Goal: Use online tool/utility: Utilize a website feature to perform a specific function

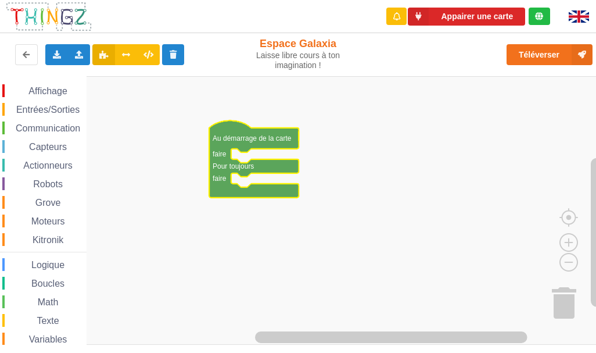
click at [257, 150] on rect "Espace de travail de Blocky" at bounding box center [302, 210] width 604 height 268
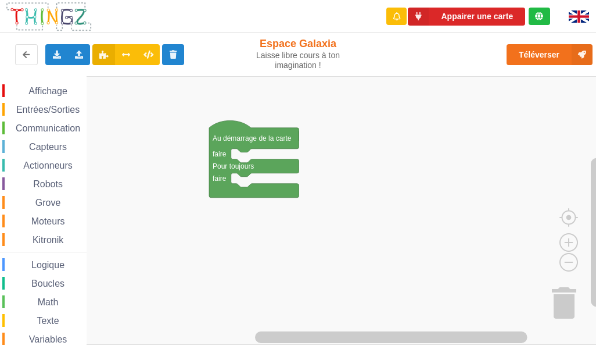
click at [17, 127] on span "Communication" at bounding box center [48, 128] width 68 height 10
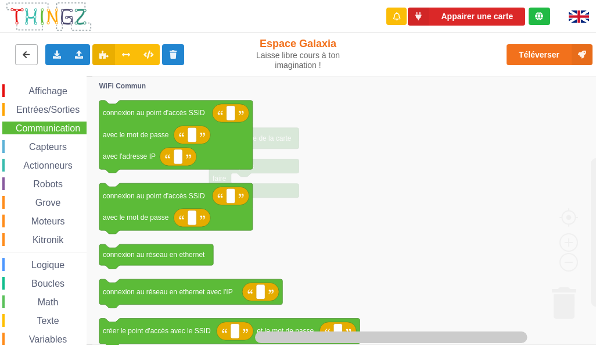
click at [23, 51] on icon at bounding box center [26, 54] width 10 height 7
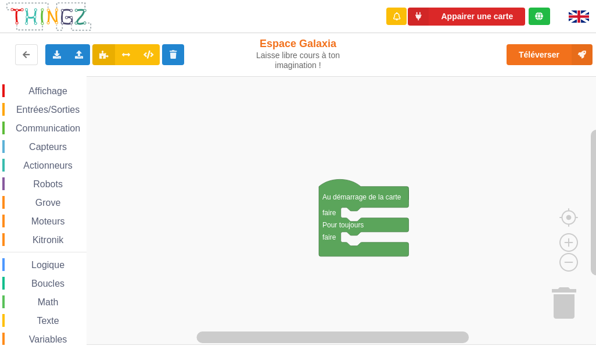
click at [43, 123] on span "Communication" at bounding box center [48, 128] width 68 height 10
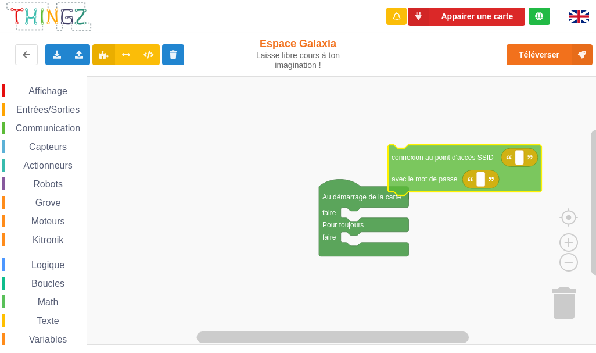
click at [424, 168] on div "Affichage Entrées/Sorties Communication Capteurs Actionneurs Robots Grove Moteu…" at bounding box center [302, 210] width 604 height 268
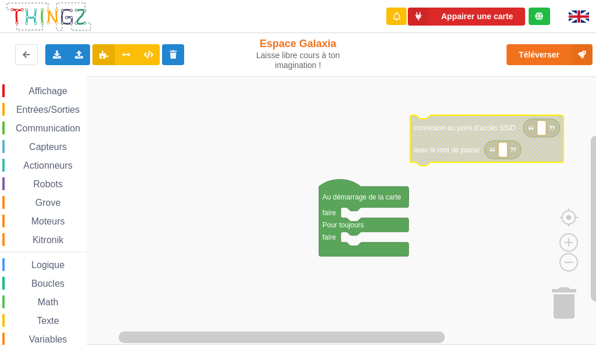
click at [539, 128] on rect "Espace de travail de Blocky" at bounding box center [541, 127] width 9 height 15
type input "technoa5"
click at [497, 151] on icon "Espace de travail de Blocky" at bounding box center [502, 149] width 37 height 19
click at [499, 151] on rect "Espace de travail de Blocky" at bounding box center [502, 149] width 9 height 15
click at [499, 151] on input at bounding box center [502, 149] width 9 height 15
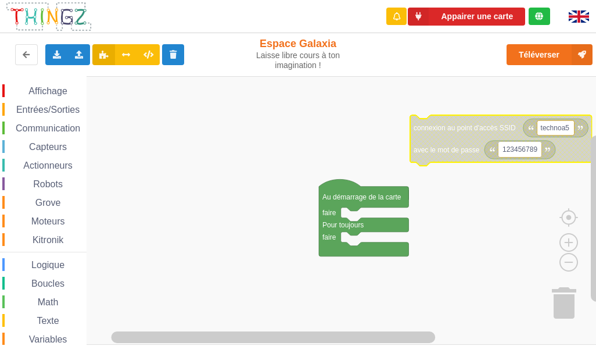
type input "1234567890"
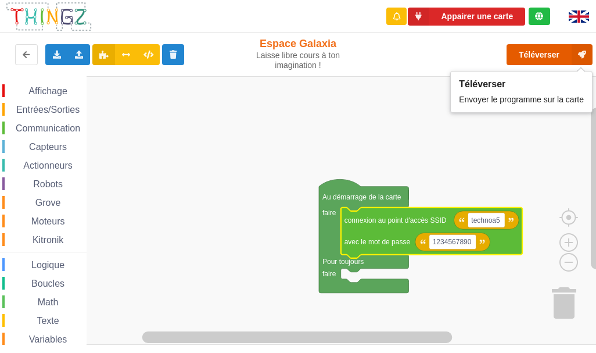
click at [546, 56] on button "Téléverser" at bounding box center [549, 54] width 86 height 21
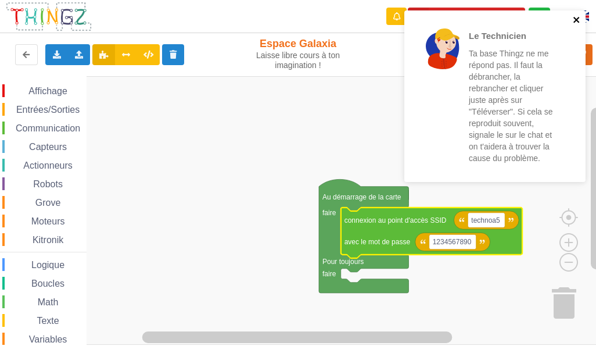
click at [578, 16] on icon "close" at bounding box center [577, 19] width 8 height 9
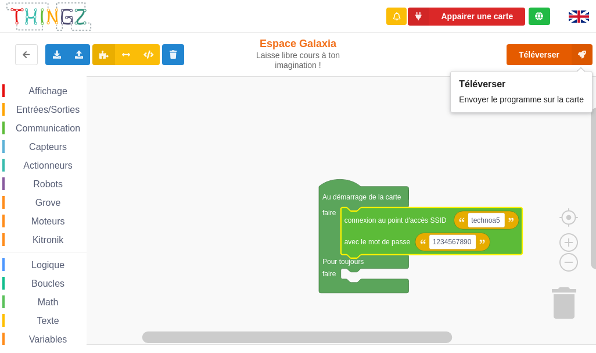
click at [551, 46] on button "Téléverser" at bounding box center [549, 54] width 86 height 21
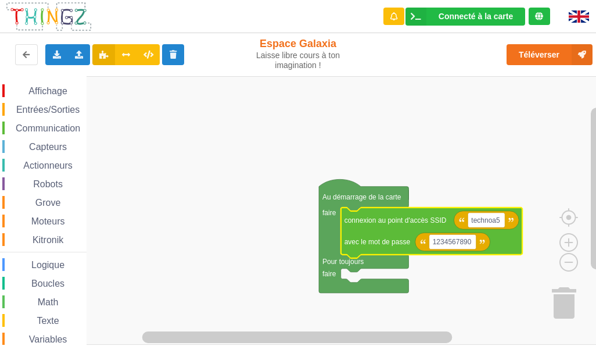
click at [51, 121] on div "Communication" at bounding box center [44, 127] width 84 height 13
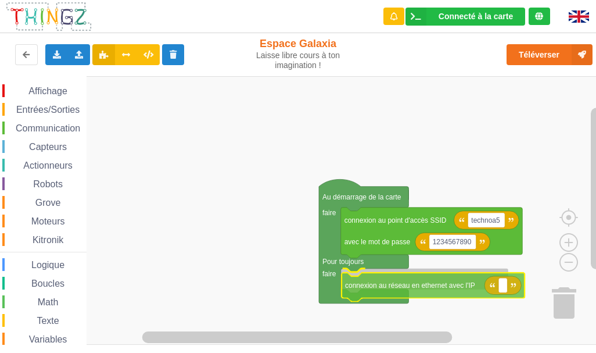
click at [450, 283] on div "Affichage Entrées/Sorties Communication Capteurs Actionneurs Robots Grove Moteu…" at bounding box center [302, 210] width 604 height 268
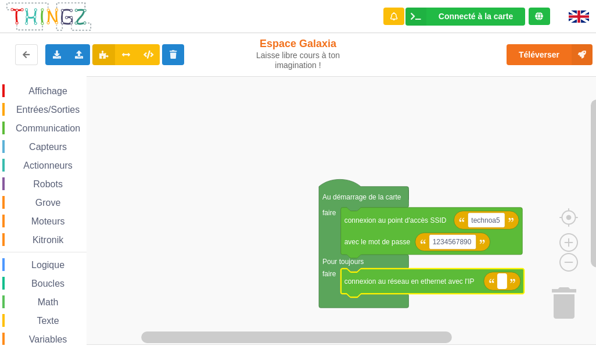
click at [502, 286] on rect "Espace de travail de Blocky" at bounding box center [502, 280] width 9 height 15
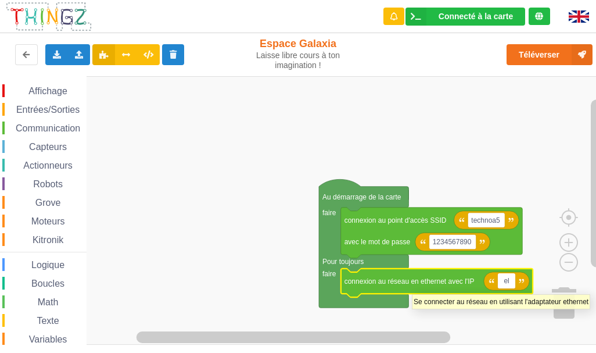
type input "e"
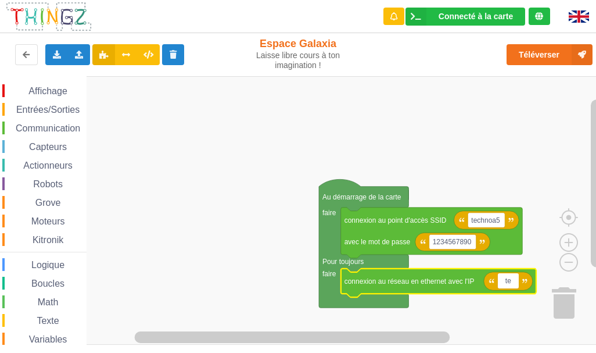
type input "t"
